Goal: Transaction & Acquisition: Purchase product/service

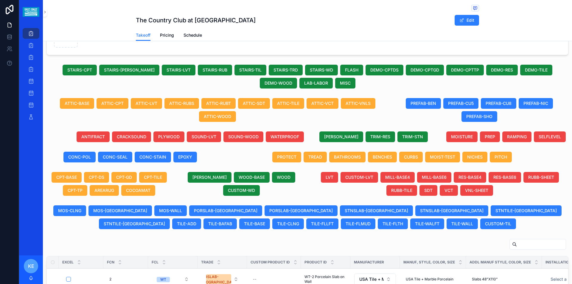
scroll to position [119, 0]
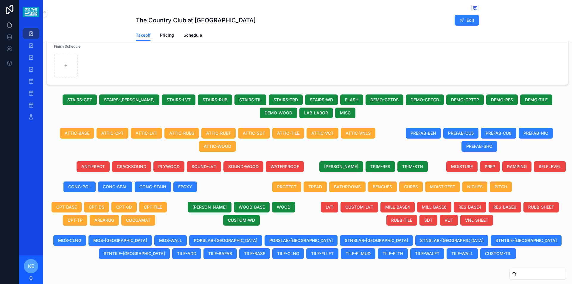
click at [166, 34] on span "Pricing" at bounding box center [167, 35] width 14 height 6
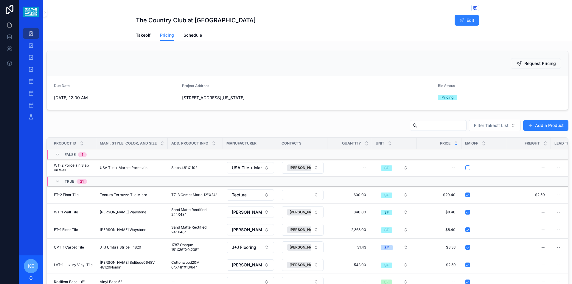
click at [349, 171] on div "--" at bounding box center [350, 168] width 38 height 10
type input "********"
click at [434, 176] on icon "scrollable content" at bounding box center [435, 175] width 5 height 5
click at [529, 62] on span "Request Pricing" at bounding box center [540, 63] width 32 height 6
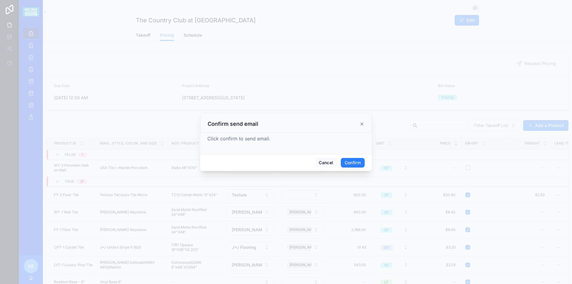
click at [356, 161] on button "Confirm" at bounding box center [353, 163] width 24 height 10
